Goal: Task Accomplishment & Management: Manage account settings

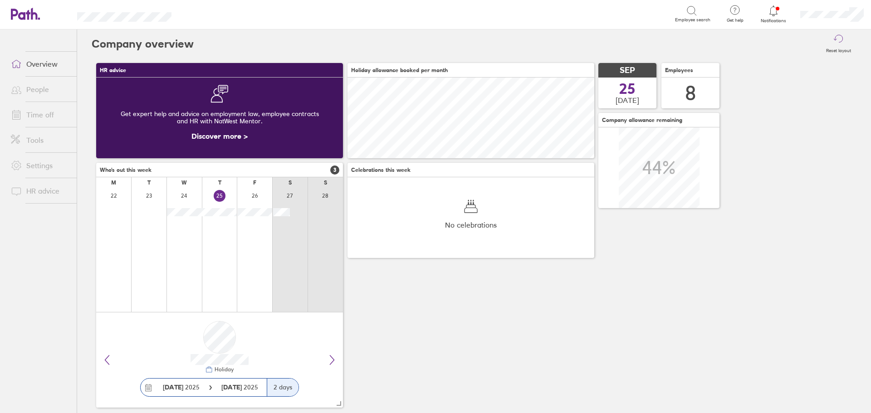
scroll to position [81, 247]
click at [778, 8] on icon at bounding box center [773, 10] width 11 height 11
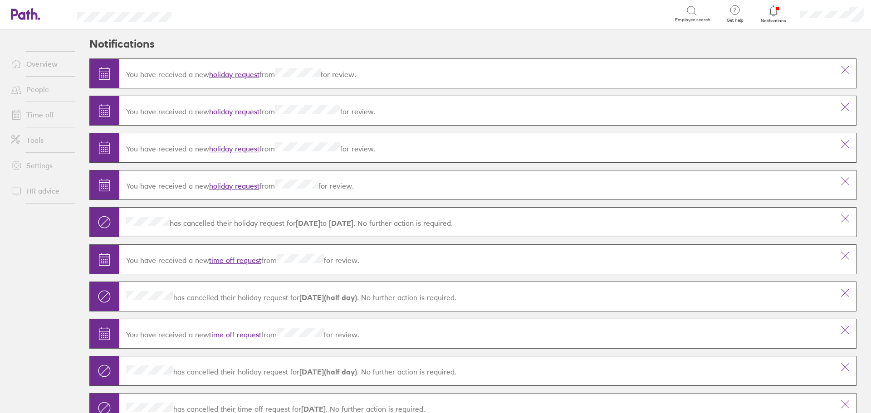
click at [225, 75] on link "holiday request" at bounding box center [234, 74] width 50 height 9
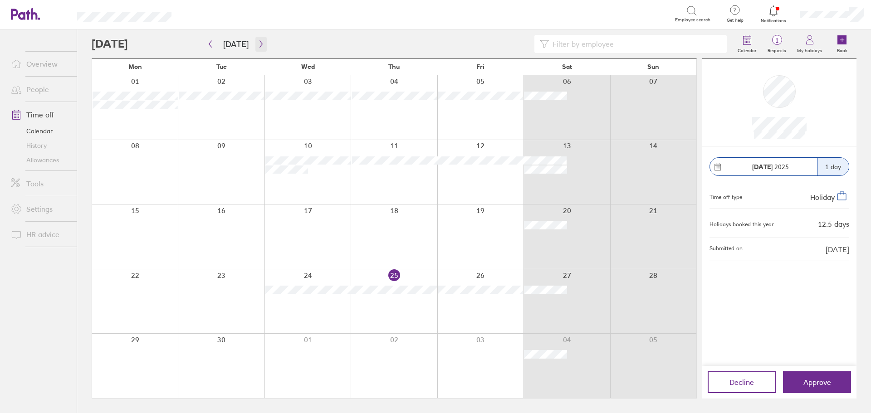
click at [257, 39] on button "button" at bounding box center [260, 44] width 11 height 15
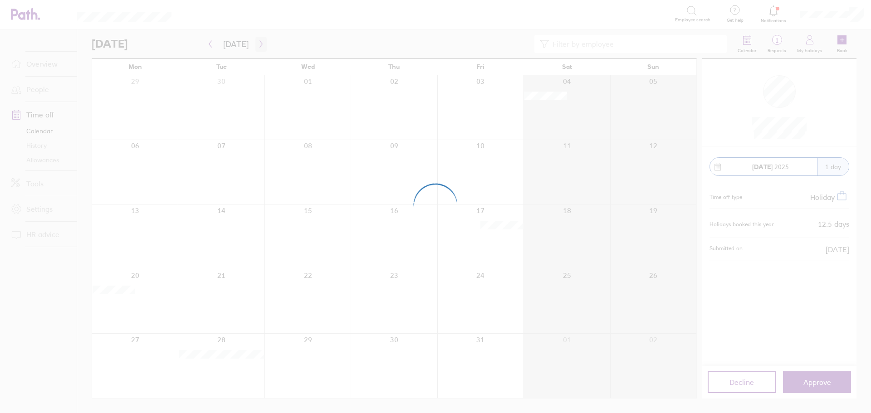
click at [257, 39] on div at bounding box center [435, 206] width 871 height 413
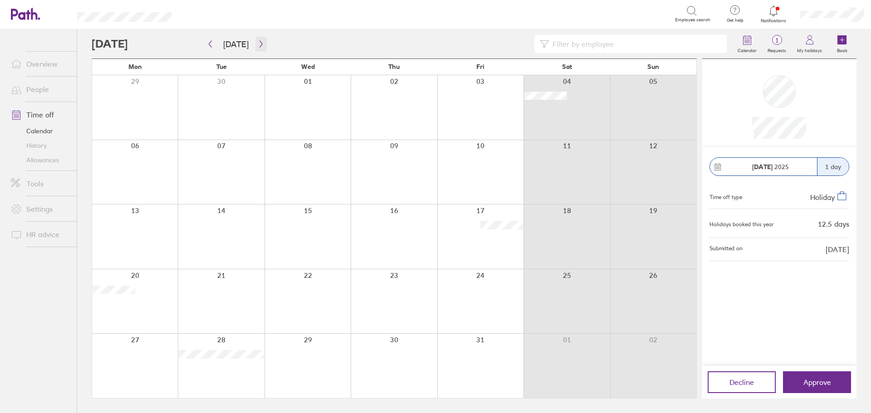
click at [257, 39] on button "button" at bounding box center [260, 44] width 11 height 15
click at [820, 380] on span "Approve" at bounding box center [818, 382] width 28 height 8
